Goal: Browse casually

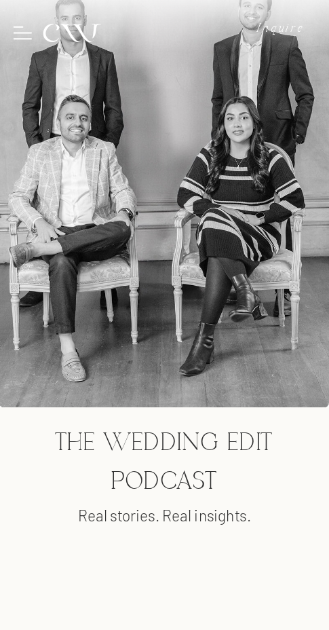
scroll to position [3787, 0]
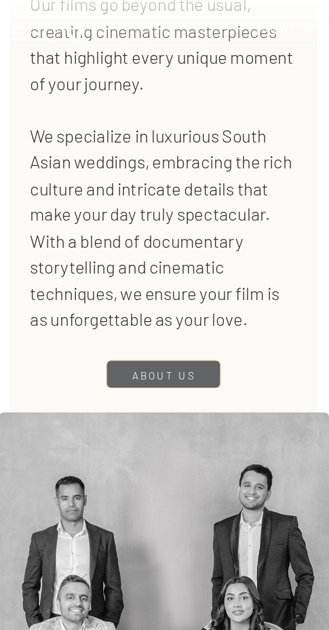
scroll to position [2794, 0]
